Goal: Task Accomplishment & Management: Use online tool/utility

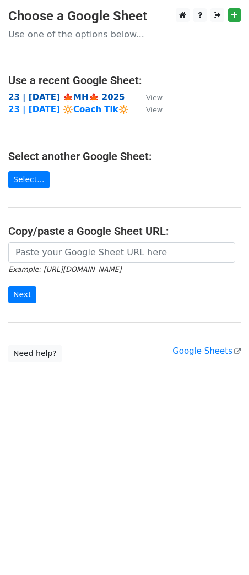
click at [75, 96] on strong "23 | [DATE] 🍁MH🍁 2025" at bounding box center [66, 98] width 117 height 10
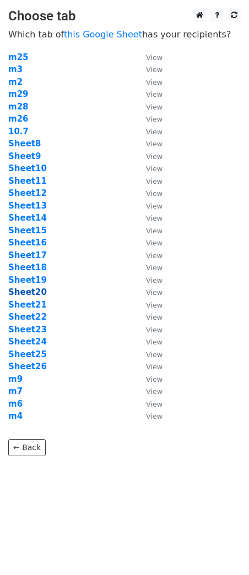
click at [34, 291] on strong "Sheet20" at bounding box center [27, 292] width 39 height 10
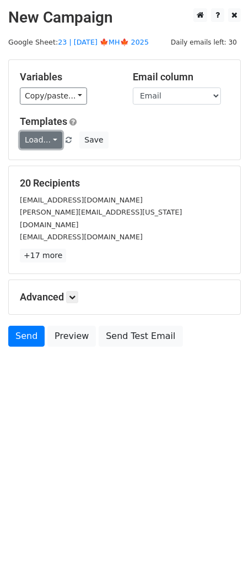
click at [42, 137] on link "Load..." at bounding box center [41, 140] width 42 height 17
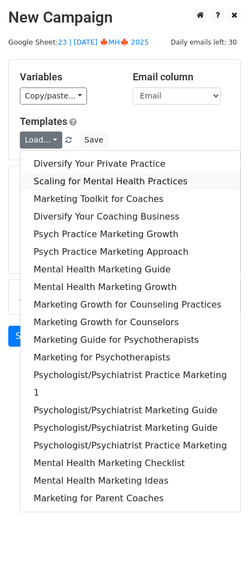
click at [72, 176] on link "Scaling for Mental Health Practices" at bounding box center [130, 182] width 220 height 18
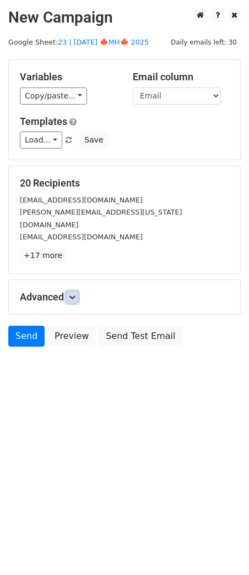
click at [74, 294] on icon at bounding box center [72, 297] width 7 height 7
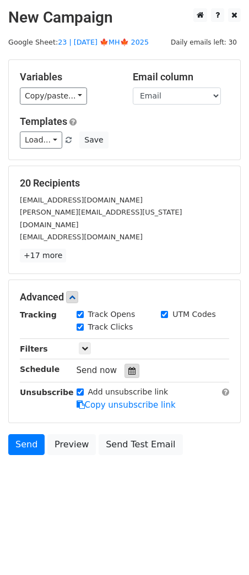
click at [130, 364] on div at bounding box center [131, 371] width 15 height 14
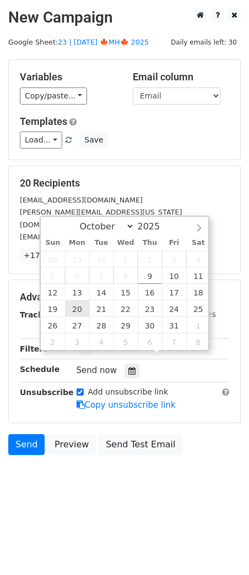
type input "2025-10-20 12:00"
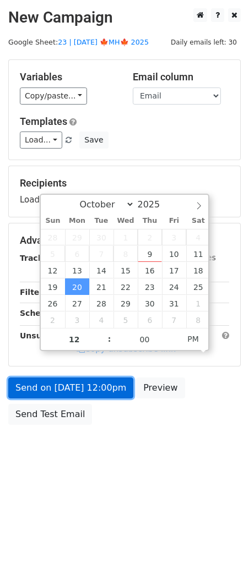
click at [75, 384] on link "Send on Oct 20 at 12:00pm" at bounding box center [70, 388] width 125 height 21
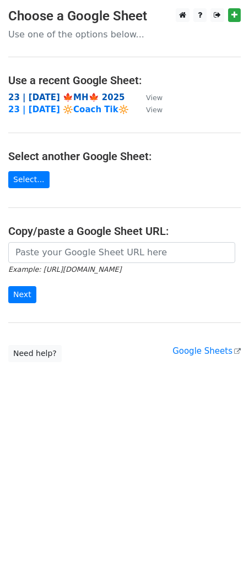
click at [83, 98] on strong "23 | [DATE] 🍁MH🍁 2025" at bounding box center [66, 98] width 117 height 10
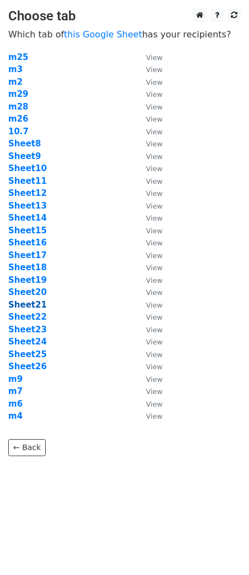
click at [40, 303] on strong "Sheet21" at bounding box center [27, 305] width 39 height 10
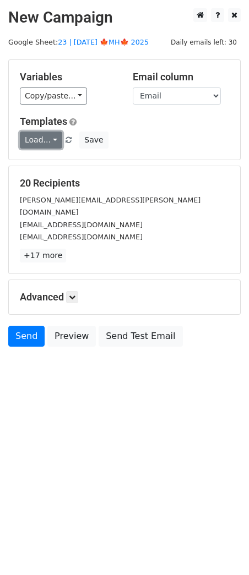
click at [43, 142] on link "Load..." at bounding box center [41, 140] width 42 height 17
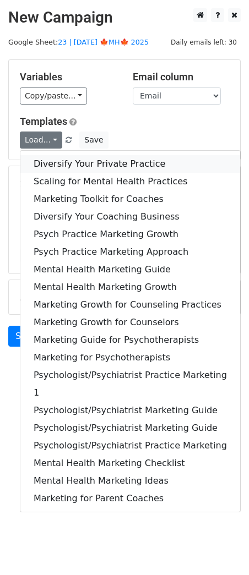
click at [79, 170] on link "Diversify Your Private Practice" at bounding box center [130, 164] width 220 height 18
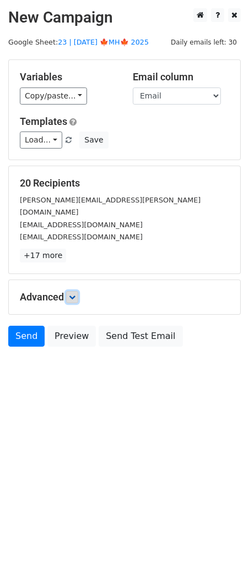
click at [73, 294] on icon at bounding box center [72, 297] width 7 height 7
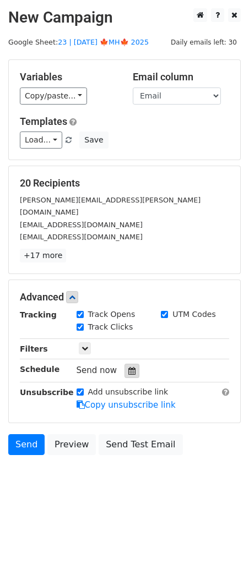
click at [130, 364] on div at bounding box center [131, 371] width 15 height 14
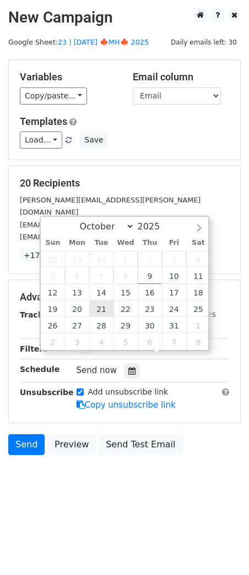
type input "2025-10-21 12:00"
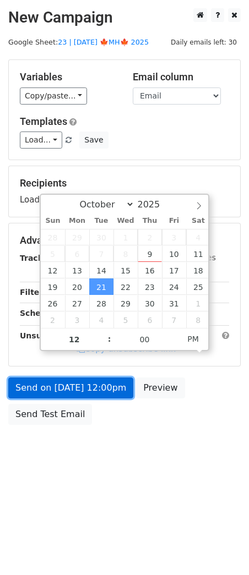
click at [96, 382] on link "Send on Oct 21 at 12:00pm" at bounding box center [70, 388] width 125 height 21
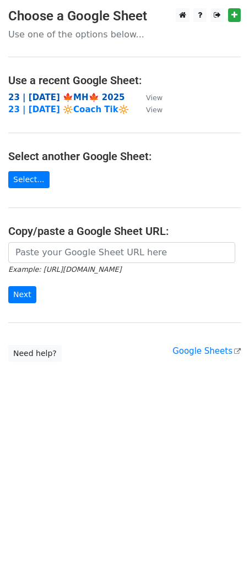
click at [78, 97] on strong "23 | [DATE] 🍁MH🍁 2025" at bounding box center [66, 98] width 117 height 10
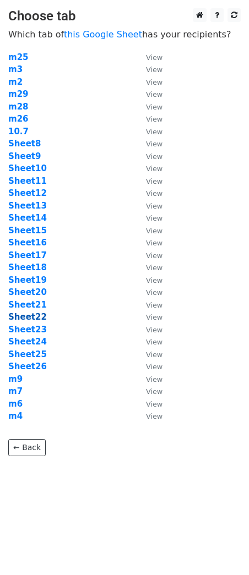
click at [32, 318] on strong "Sheet22" at bounding box center [27, 317] width 39 height 10
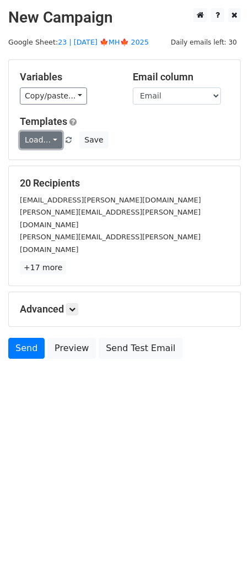
click at [42, 143] on link "Load..." at bounding box center [41, 140] width 42 height 17
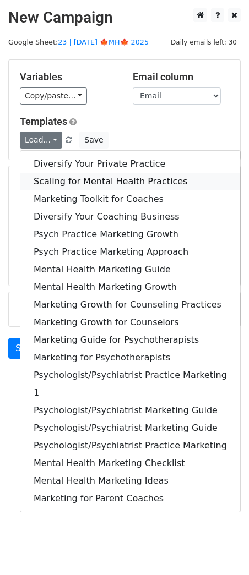
click at [85, 182] on link "Scaling for Mental Health Practices" at bounding box center [130, 182] width 220 height 18
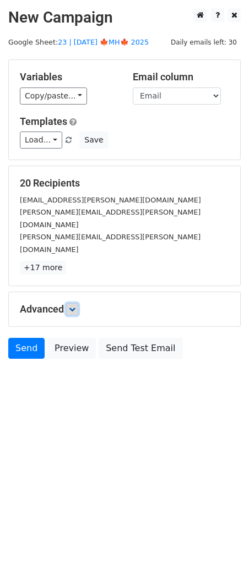
click at [78, 303] on link at bounding box center [72, 309] width 12 height 12
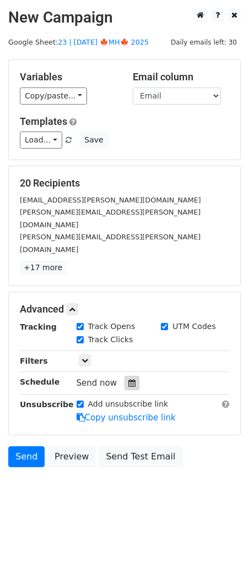
click at [128, 379] on icon at bounding box center [131, 383] width 7 height 8
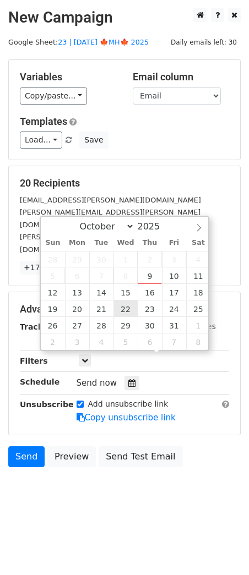
type input "2025-10-22 12:00"
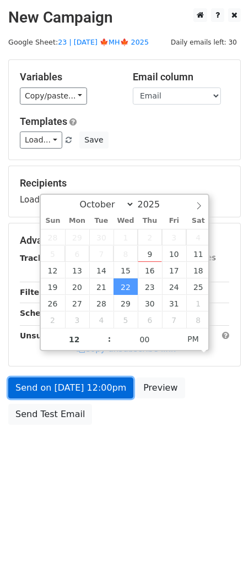
click at [100, 392] on link "Send on Oct 22 at 12:00pm" at bounding box center [70, 388] width 125 height 21
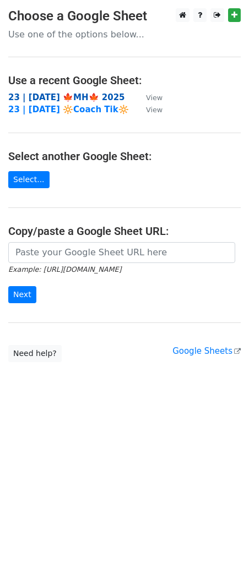
click at [82, 96] on strong "23 | [DATE] 🍁MH🍁 2025" at bounding box center [66, 98] width 117 height 10
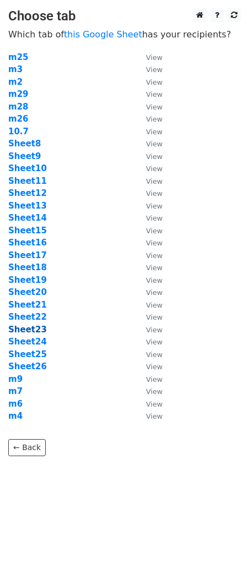
click at [37, 329] on strong "Sheet23" at bounding box center [27, 330] width 39 height 10
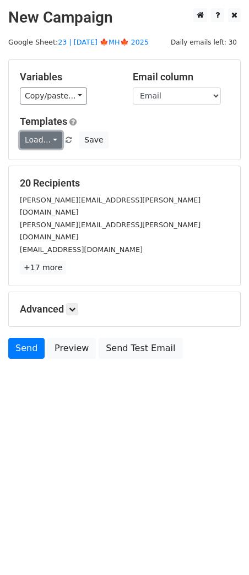
click at [44, 143] on link "Load..." at bounding box center [41, 140] width 42 height 17
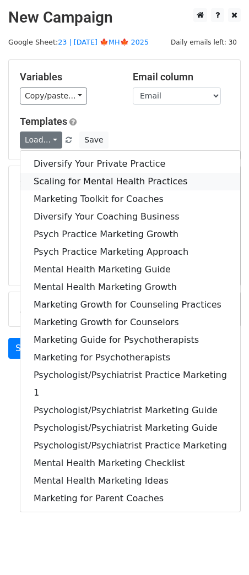
click at [72, 176] on link "Scaling for Mental Health Practices" at bounding box center [130, 182] width 220 height 18
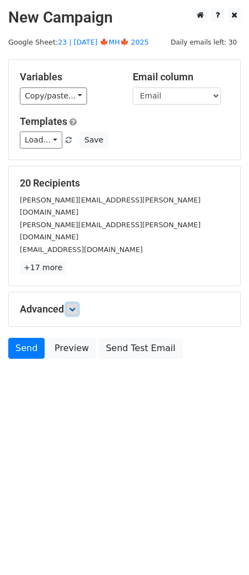
click at [75, 306] on icon at bounding box center [72, 309] width 7 height 7
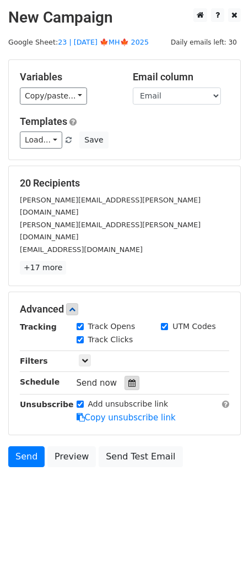
click at [128, 379] on icon at bounding box center [131, 383] width 7 height 8
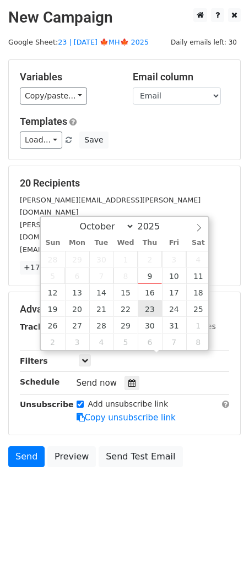
type input "2025-10-23 12:00"
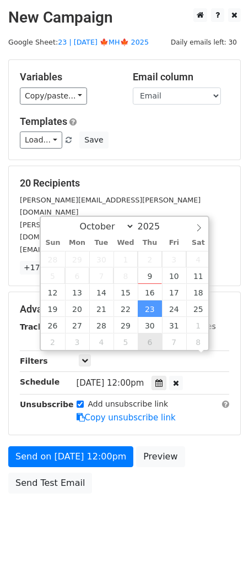
drag, startPoint x: 150, startPoint y: 310, endPoint x: 143, endPoint y: 318, distance: 11.4
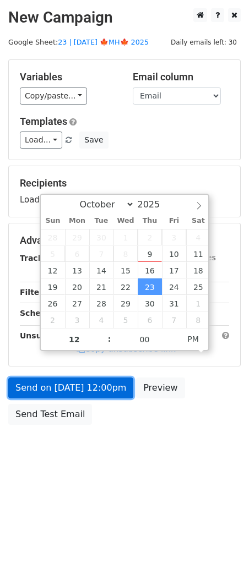
click at [106, 392] on link "Send on Oct 23 at 12:00pm" at bounding box center [70, 388] width 125 height 21
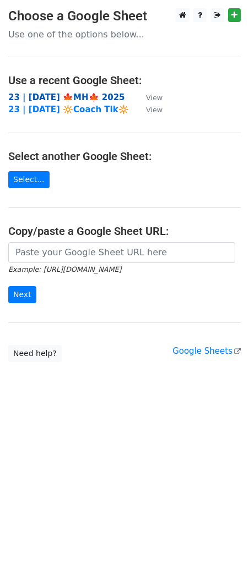
click at [90, 97] on strong "23 | [DATE] 🍁MH🍁 2025" at bounding box center [66, 98] width 117 height 10
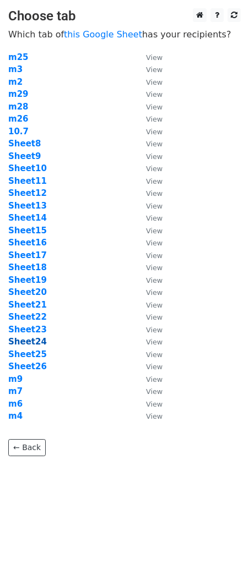
click at [34, 343] on strong "Sheet24" at bounding box center [27, 342] width 39 height 10
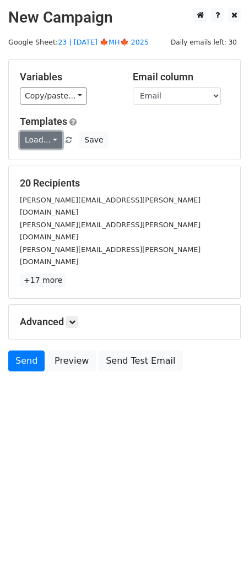
click at [40, 144] on link "Load..." at bounding box center [41, 140] width 42 height 17
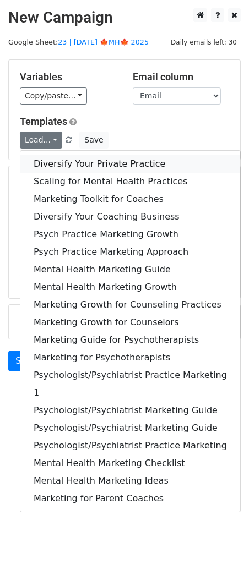
click at [81, 166] on link "Diversify Your Private Practice" at bounding box center [130, 164] width 220 height 18
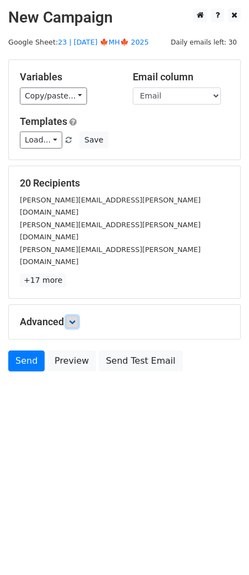
click at [78, 316] on link at bounding box center [72, 322] width 12 height 12
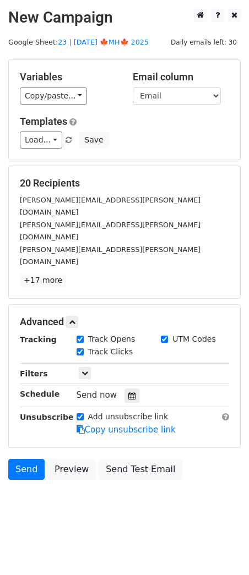
click at [118, 388] on div "Send now" at bounding box center [141, 395] width 129 height 15
click at [128, 392] on icon at bounding box center [131, 396] width 7 height 8
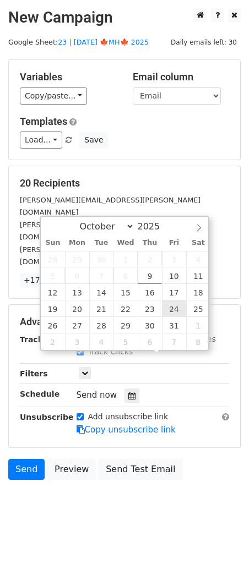
type input "2025-10-24 12:00"
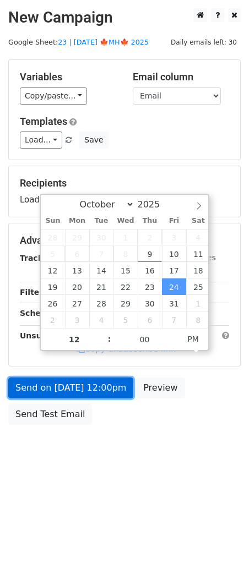
click at [101, 387] on link "Send on Oct 24 at 12:00pm" at bounding box center [70, 388] width 125 height 21
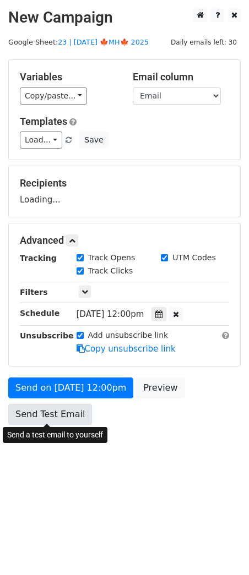
click at [50, 423] on link "Send Test Email" at bounding box center [50, 414] width 84 height 21
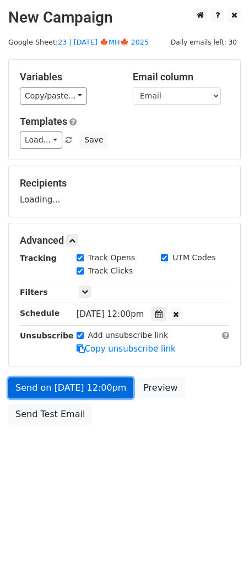
click at [56, 382] on link "Send on Oct 24 at 12:00pm" at bounding box center [70, 388] width 125 height 21
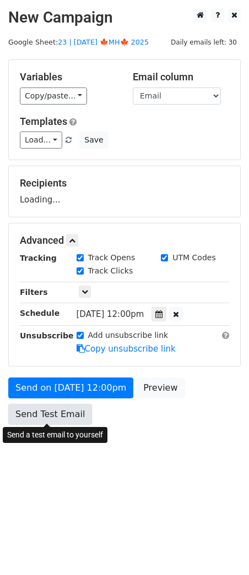
click at [55, 415] on link "Send Test Email" at bounding box center [50, 414] width 84 height 21
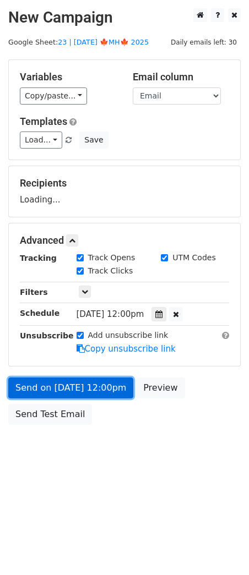
click at [60, 386] on link "Send on Oct 24 at 12:00pm" at bounding box center [70, 388] width 125 height 21
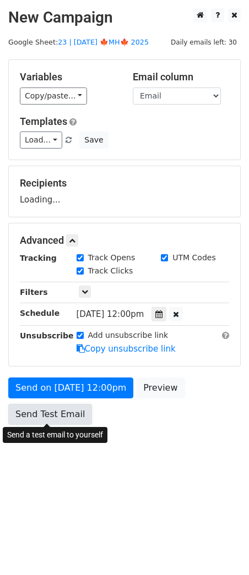
click at [54, 411] on link "Send Test Email" at bounding box center [50, 414] width 84 height 21
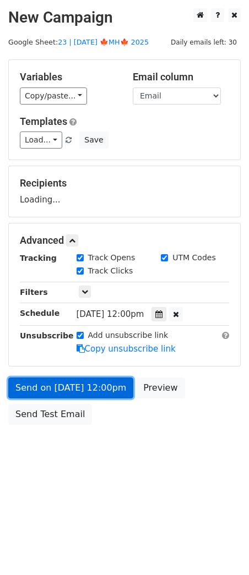
click at [59, 384] on link "Send on Oct 24 at 12:00pm" at bounding box center [70, 388] width 125 height 21
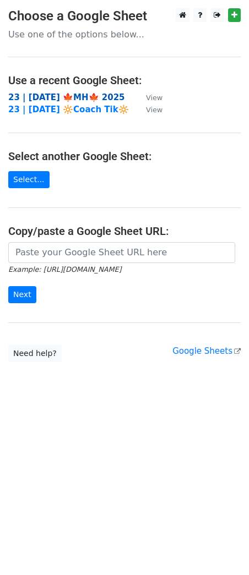
click at [78, 97] on strong "23 | OCT 7 🍁MH🍁 2025" at bounding box center [66, 98] width 117 height 10
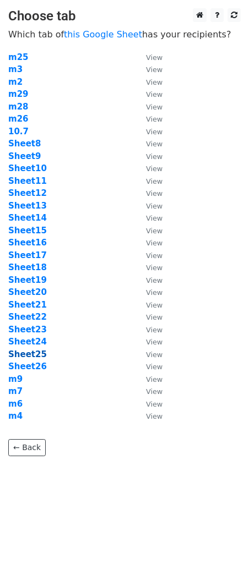
click at [28, 351] on strong "Sheet25" at bounding box center [27, 355] width 39 height 10
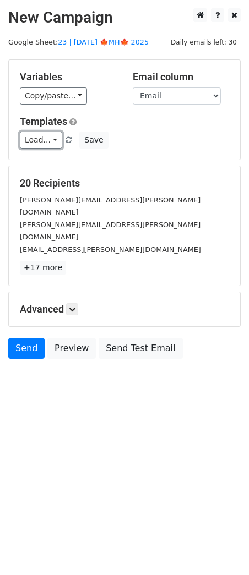
click at [35, 139] on link "Load..." at bounding box center [41, 140] width 42 height 17
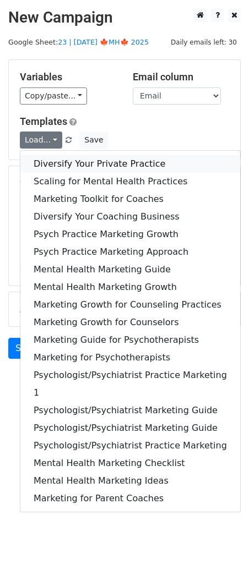
click at [86, 160] on link "Diversify Your Private Practice" at bounding box center [130, 164] width 220 height 18
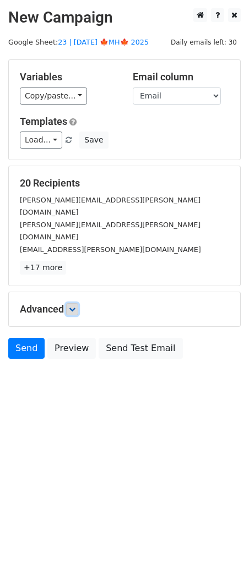
click at [74, 306] on icon at bounding box center [72, 309] width 7 height 7
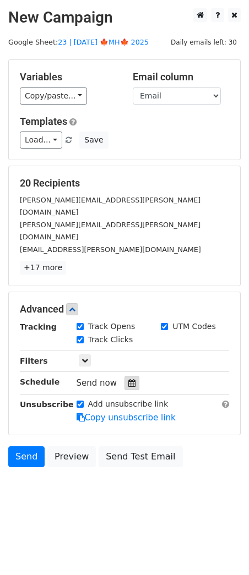
click at [124, 376] on div at bounding box center [131, 383] width 15 height 14
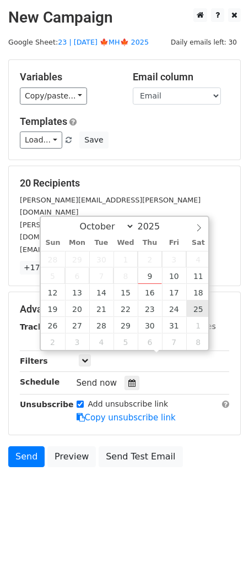
type input "2025-10-25 12:00"
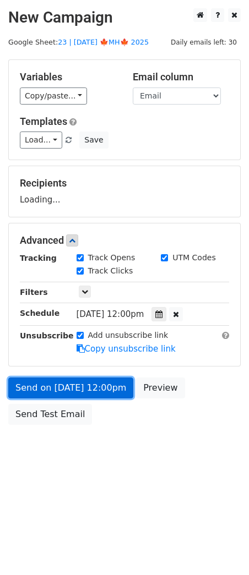
click at [111, 379] on link "Send on Oct 25 at 12:00pm" at bounding box center [70, 388] width 125 height 21
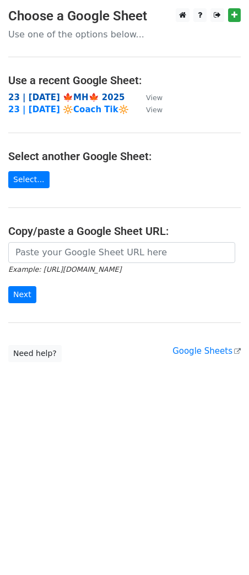
click at [71, 99] on strong "23 | [DATE] 🍁MH🍁 2025" at bounding box center [66, 98] width 117 height 10
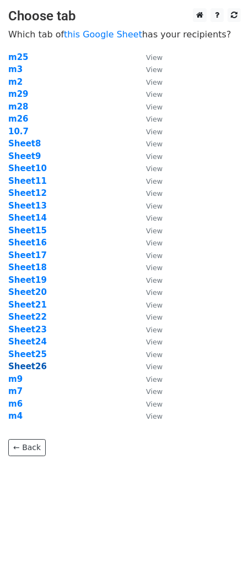
click at [33, 370] on strong "Sheet26" at bounding box center [27, 367] width 39 height 10
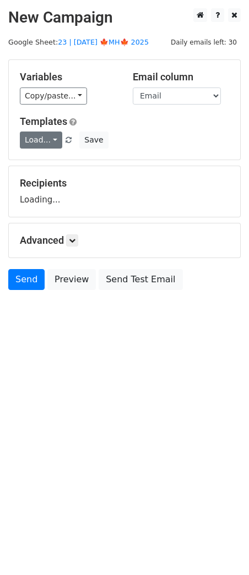
click at [41, 143] on link "Load..." at bounding box center [41, 140] width 42 height 17
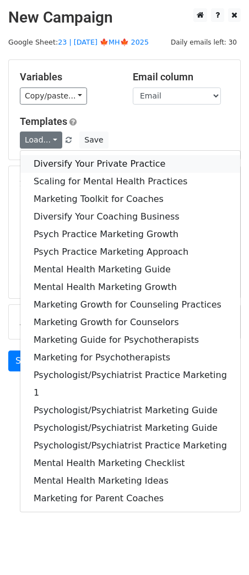
click at [52, 162] on link "Diversify Your Private Practice" at bounding box center [130, 164] width 220 height 18
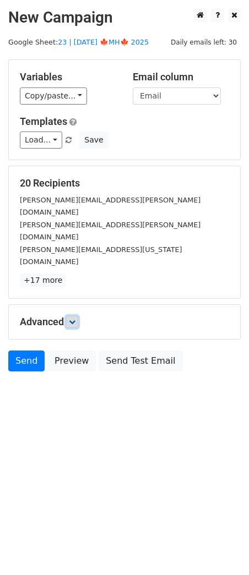
click at [71, 319] on icon at bounding box center [72, 322] width 7 height 7
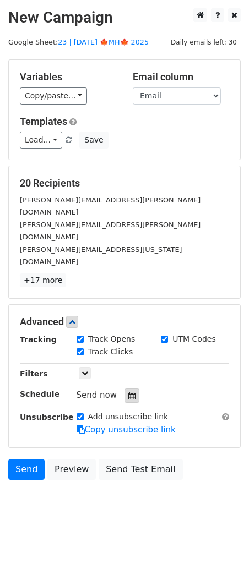
click at [124, 389] on div at bounding box center [131, 396] width 15 height 14
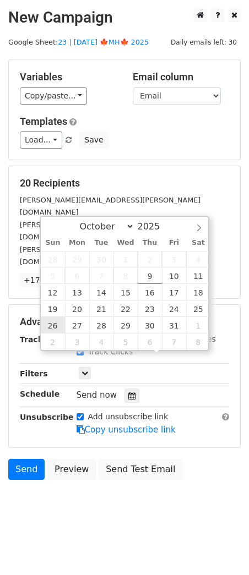
type input "[DATE] 12:00"
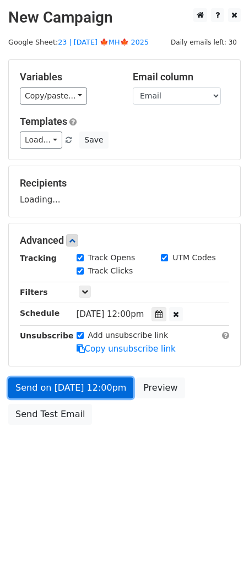
click at [68, 394] on link "Send on [DATE] 12:00pm" at bounding box center [70, 388] width 125 height 21
